Goal: Task Accomplishment & Management: Use online tool/utility

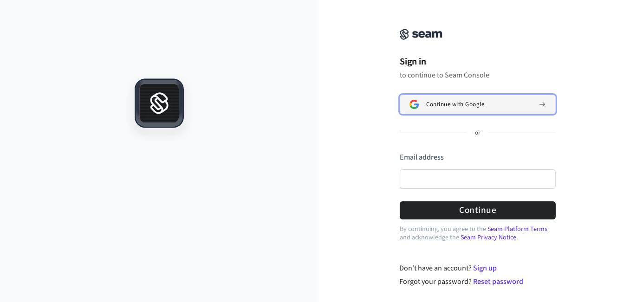
click at [436, 109] on button "Continue with Google" at bounding box center [477, 104] width 156 height 19
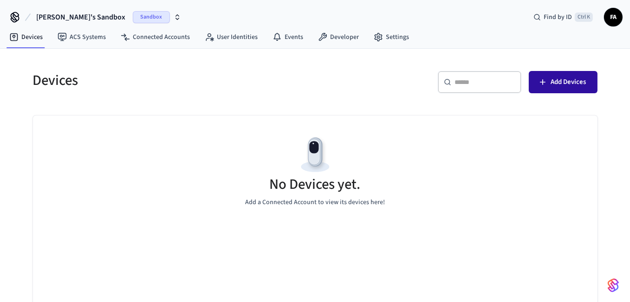
click at [560, 84] on span "Add Devices" at bounding box center [568, 82] width 35 height 12
click at [545, 86] on icon "button" at bounding box center [542, 81] width 9 height 9
click at [561, 84] on span "Add Devices" at bounding box center [568, 82] width 35 height 12
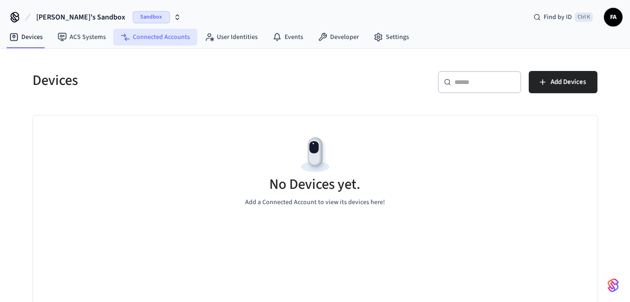
click at [142, 33] on link "Connected Accounts" at bounding box center [155, 37] width 84 height 17
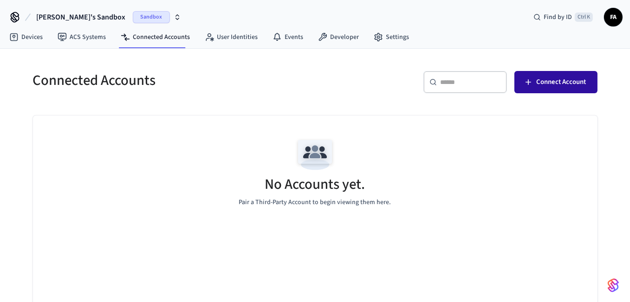
click at [583, 87] on span "Connect Account" at bounding box center [561, 82] width 50 height 12
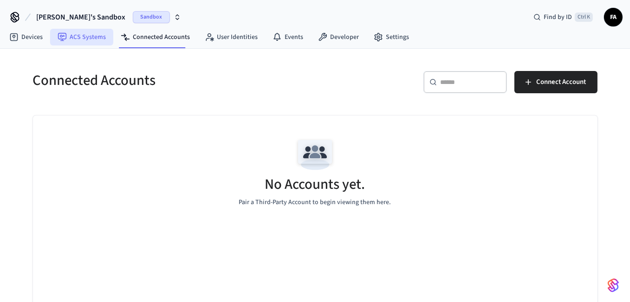
click at [84, 39] on link "ACS Systems" at bounding box center [81, 37] width 63 height 17
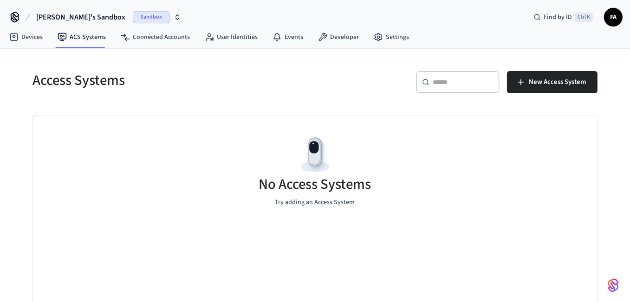
click at [296, 84] on h5 "Access Systems" at bounding box center [171, 80] width 277 height 19
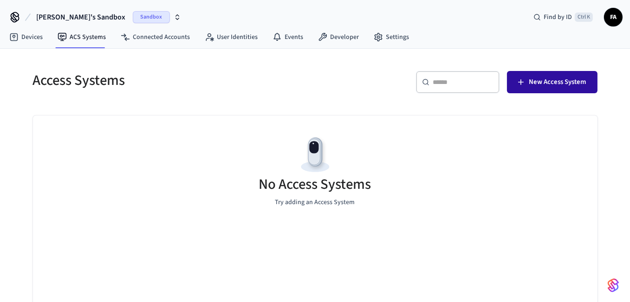
click at [554, 75] on button "New Access System" at bounding box center [552, 82] width 90 height 22
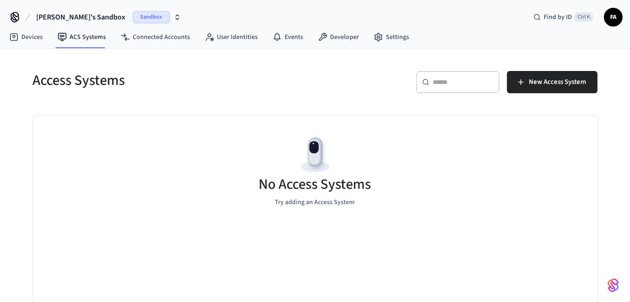
click at [26, 48] on nav "Devices ACS Systems Connected Accounts User Identities Events Developer Settings" at bounding box center [209, 37] width 414 height 21
click at [24, 42] on link "Devices" at bounding box center [26, 37] width 48 height 17
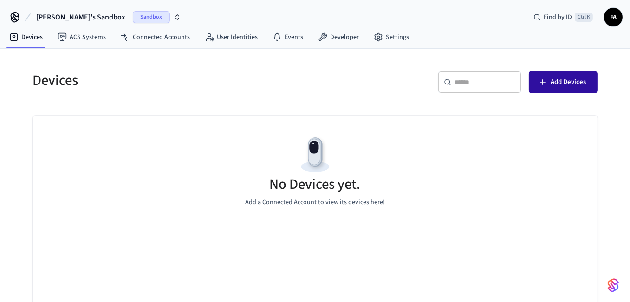
click at [552, 79] on span "Add Devices" at bounding box center [568, 82] width 35 height 12
